Goal: Task Accomplishment & Management: Use online tool/utility

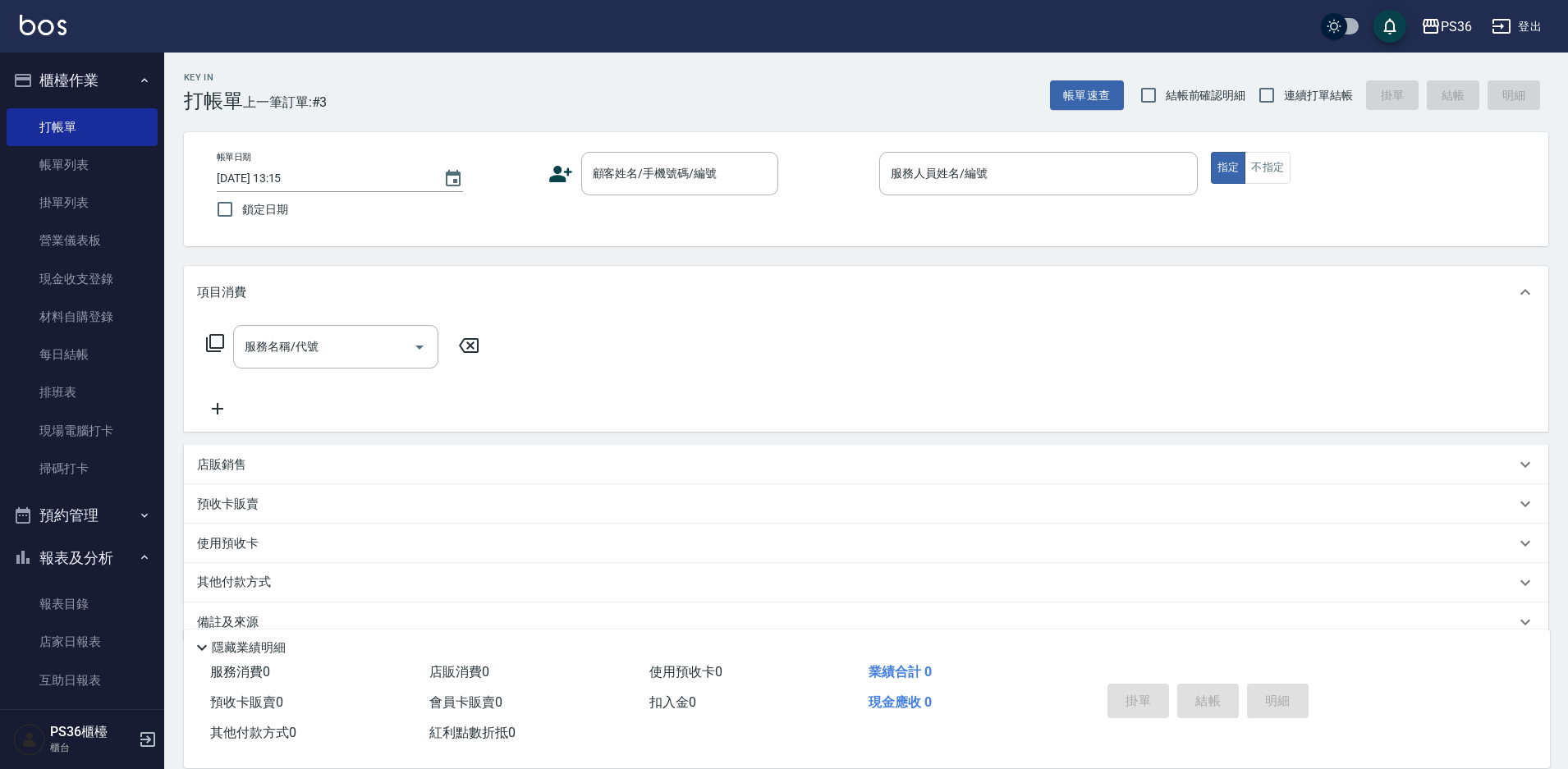
click at [634, 371] on div "服務名稱/代號 服務名稱/代號" at bounding box center [866, 375] width 1364 height 113
click at [641, 178] on input "顧客姓名/手機號碼/編號" at bounding box center [667, 173] width 158 height 28
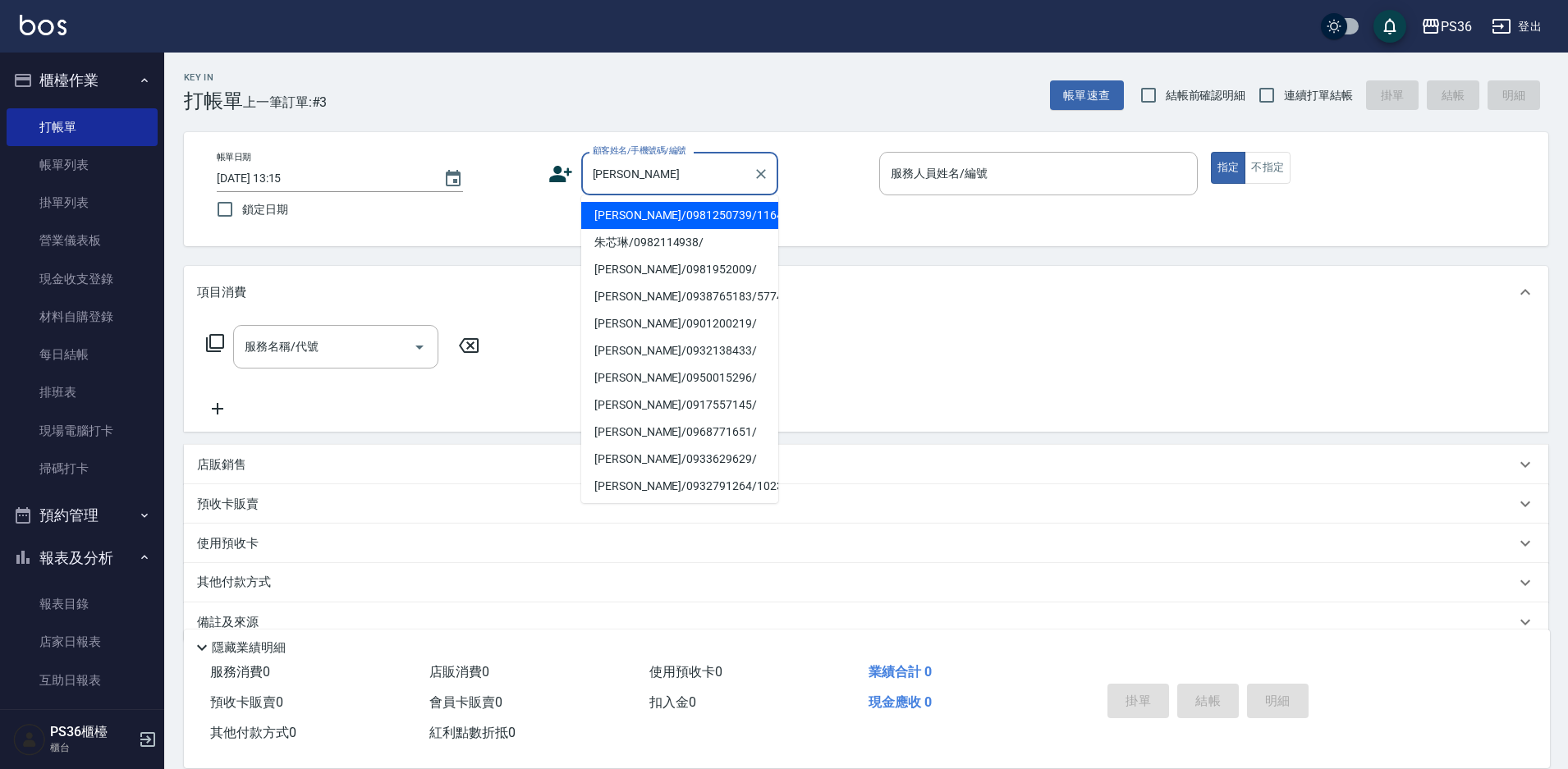
type input "[PERSON_NAME]/0981250739/11647"
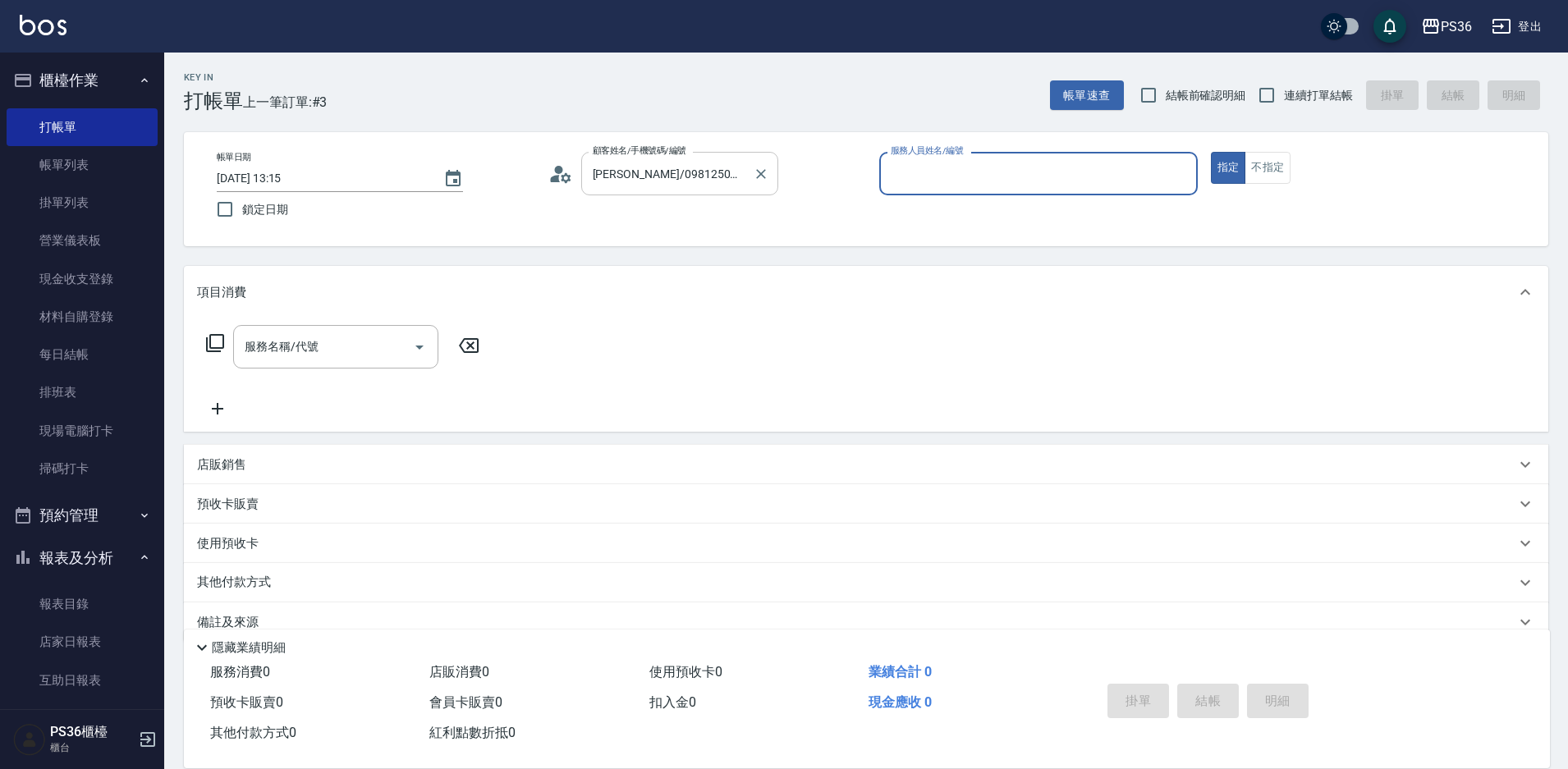
type input "小布-9"
click at [300, 350] on div "服務名稱/代號 服務名稱/代號" at bounding box center [336, 347] width 205 height 43
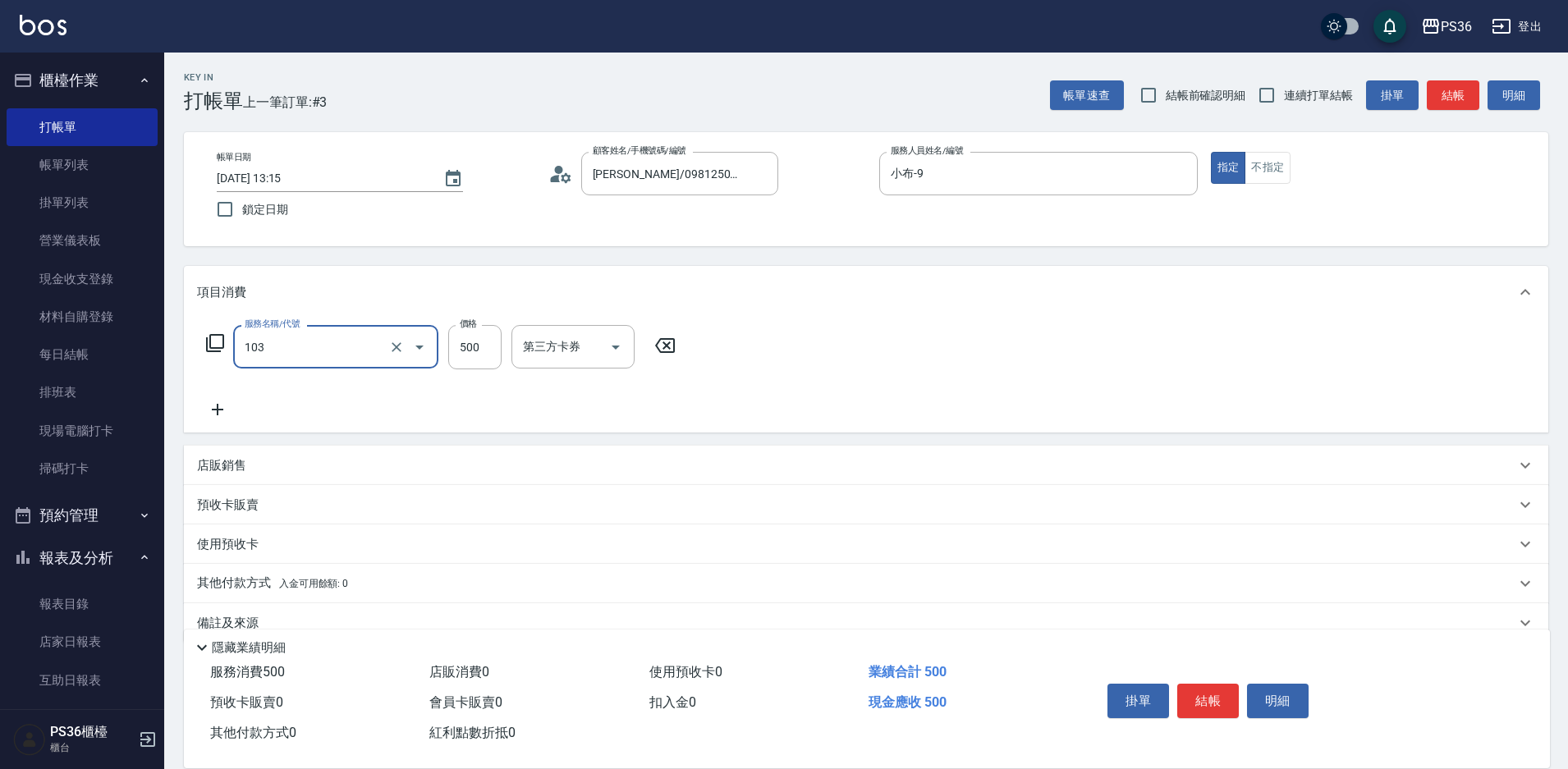
type input "B級洗剪(103)"
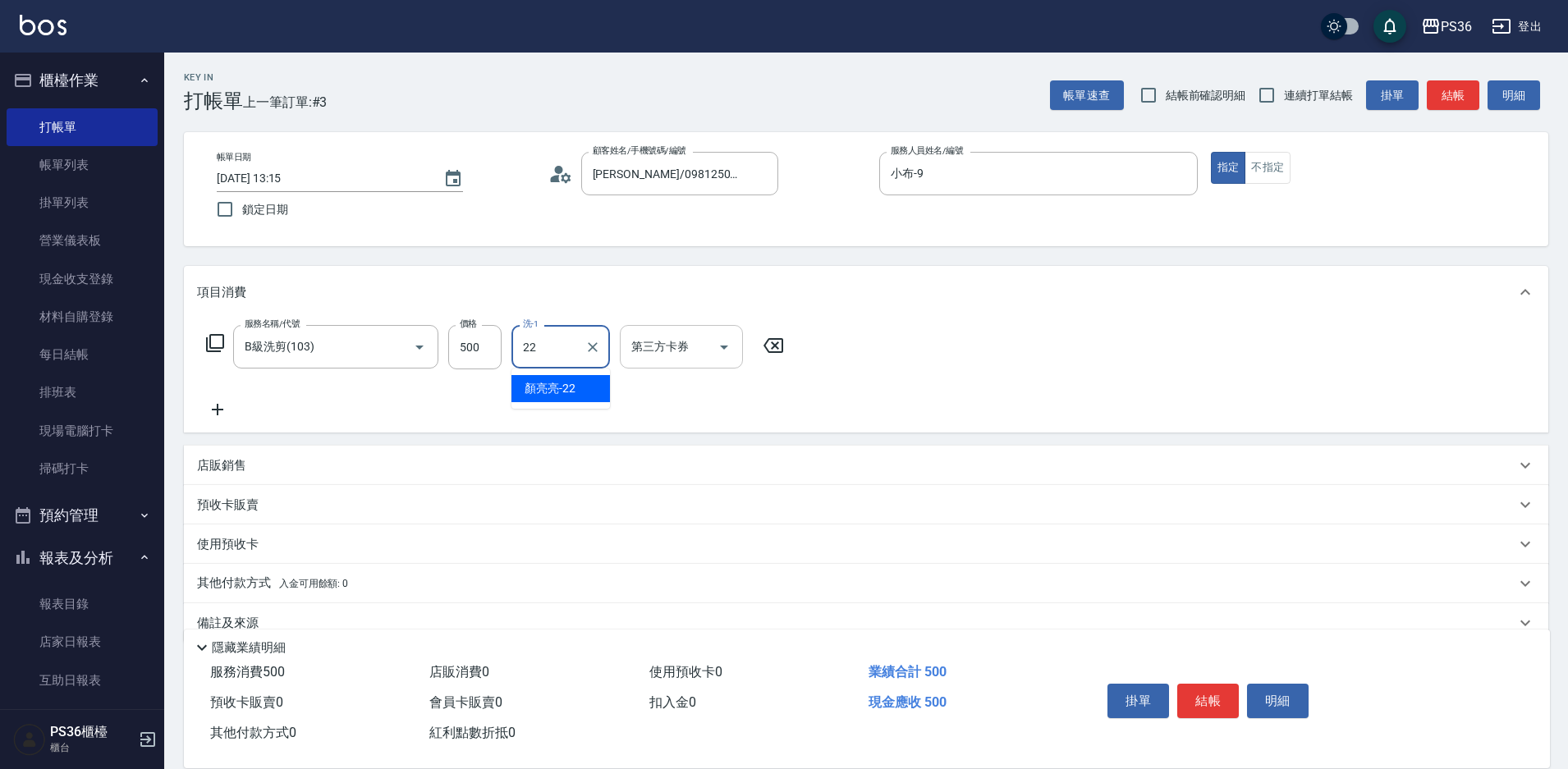
type input "顏亮亮-22"
click at [1190, 690] on button "結帳" at bounding box center [1208, 701] width 62 height 34
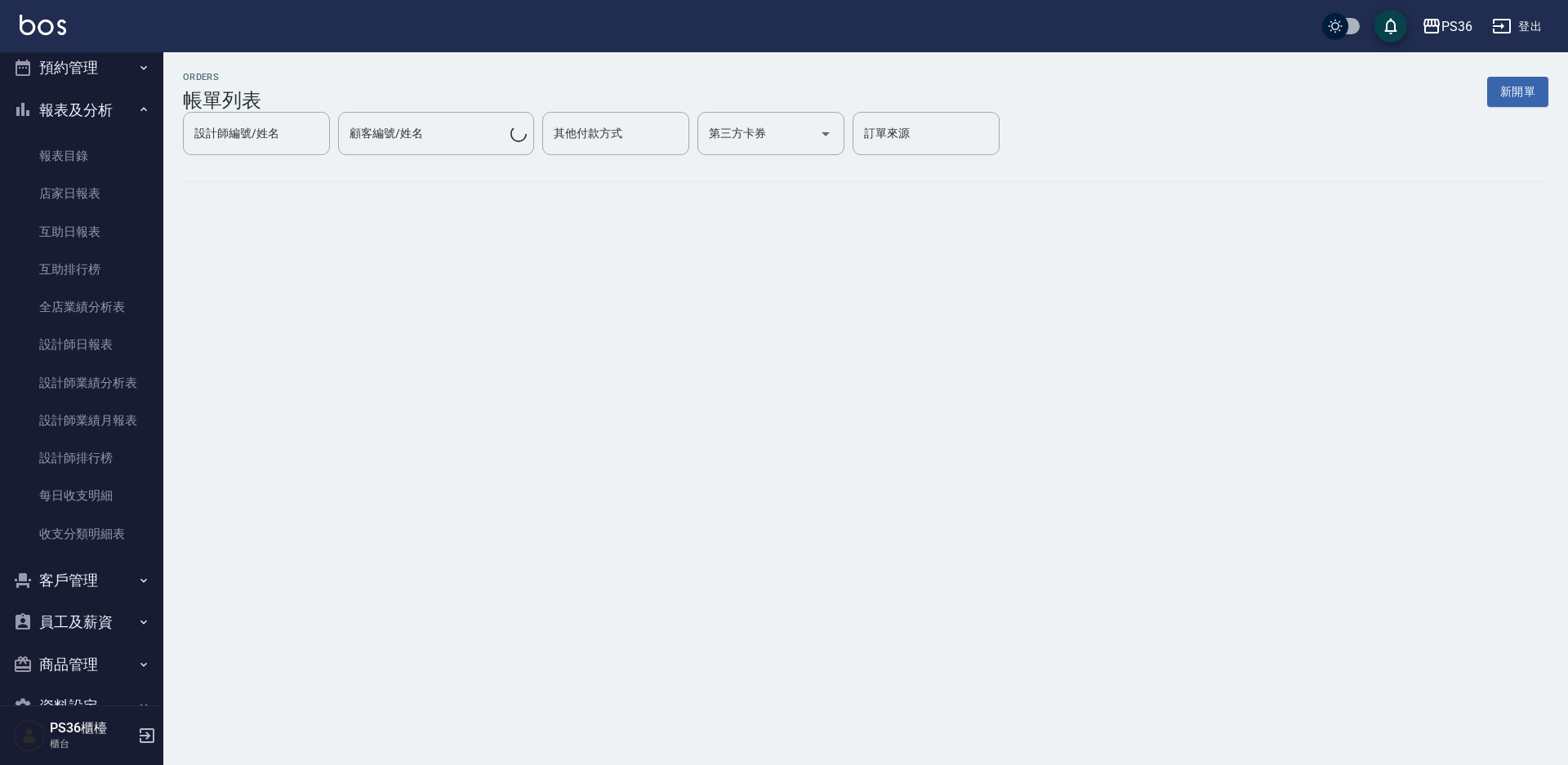
scroll to position [487, 0]
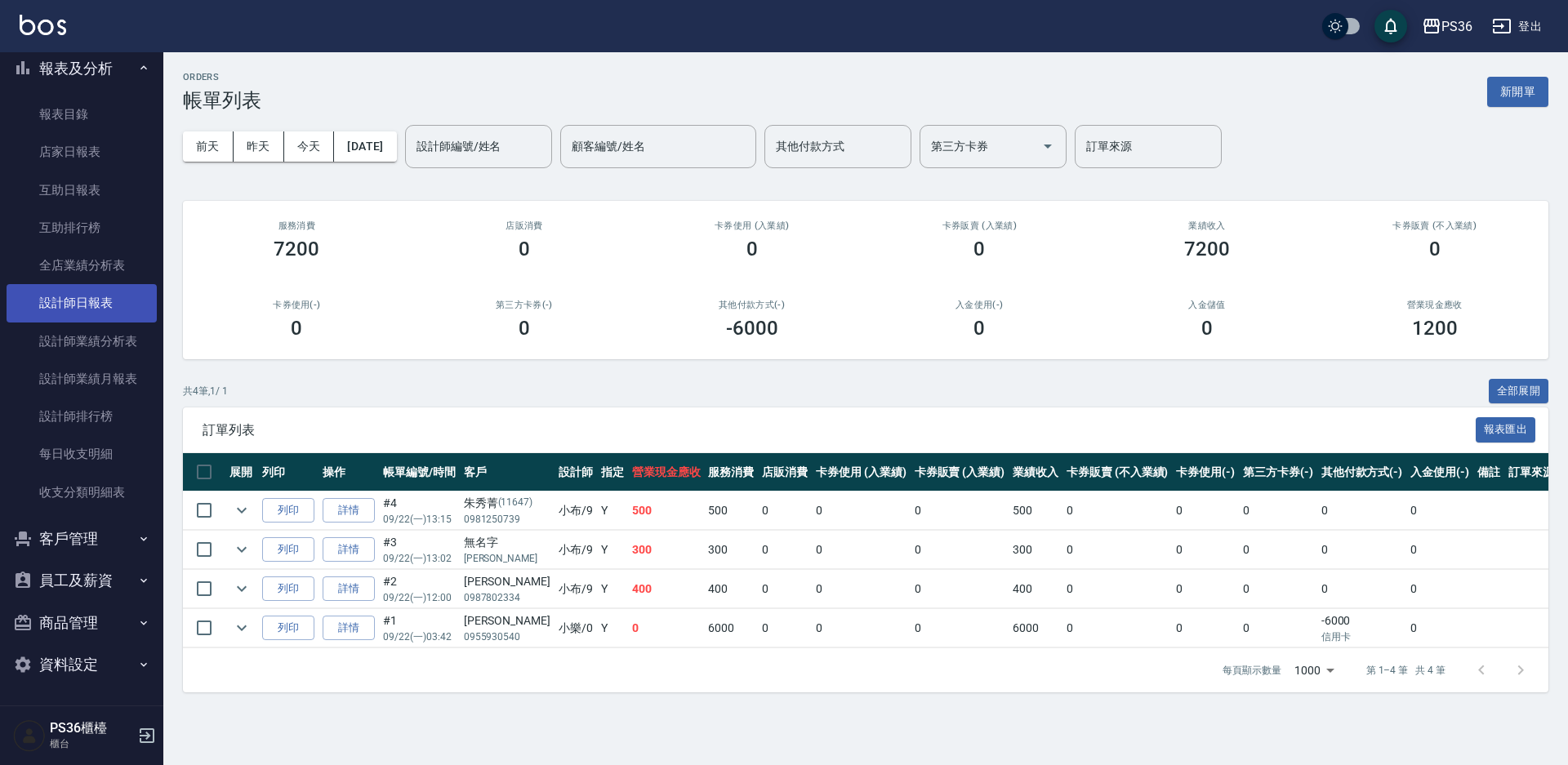
click at [83, 295] on link "設計師日報表" at bounding box center [81, 303] width 150 height 37
